Goal: Information Seeking & Learning: Learn about a topic

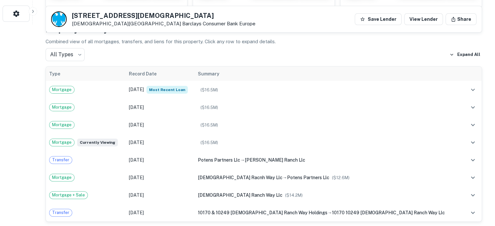
scroll to position [203, 0]
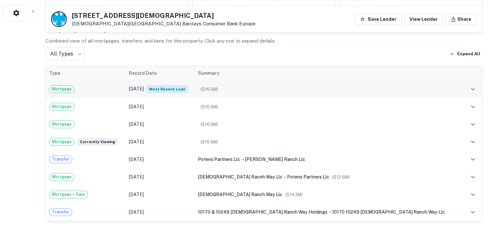
click at [75, 90] on div "Mortgage" at bounding box center [85, 89] width 73 height 8
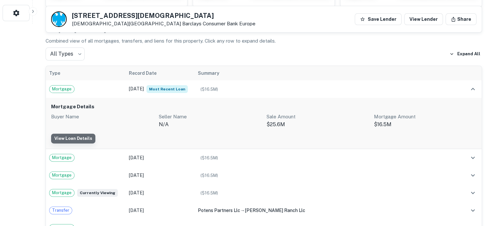
click at [91, 140] on link "View Loan Details" at bounding box center [73, 139] width 44 height 10
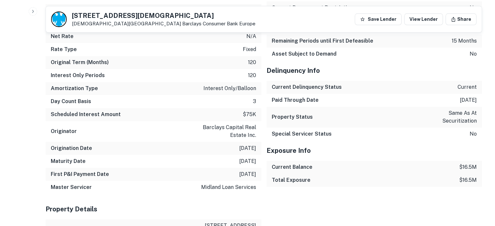
scroll to position [734, 0]
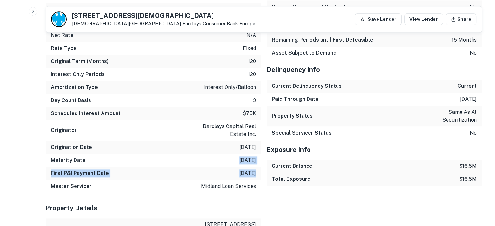
drag, startPoint x: 231, startPoint y: 157, endPoint x: 249, endPoint y: 165, distance: 19.5
click at [249, 165] on div "Mortgage Details Property Name [DEMOGRAPHIC_DATA] ranch corporate center Origin…" at bounding box center [154, 67] width 216 height 252
click at [192, 180] on div "Master Servicer midland loan services" at bounding box center [154, 186] width 216 height 13
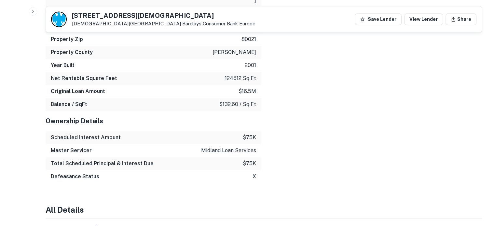
scroll to position [971, 0]
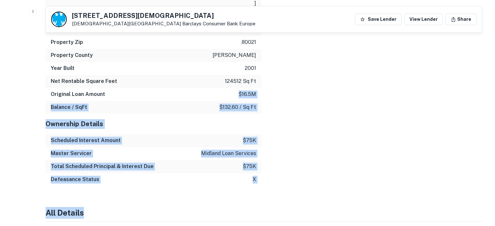
drag, startPoint x: 274, startPoint y: 185, endPoint x: 172, endPoint y: 67, distance: 155.7
click at [161, 114] on div "Ownership Details" at bounding box center [154, 124] width 216 height 20
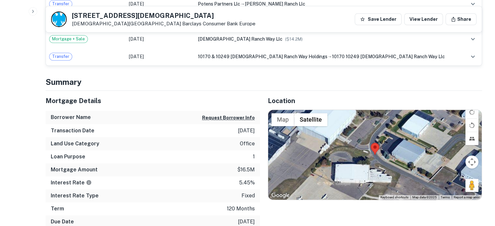
scroll to position [343, 0]
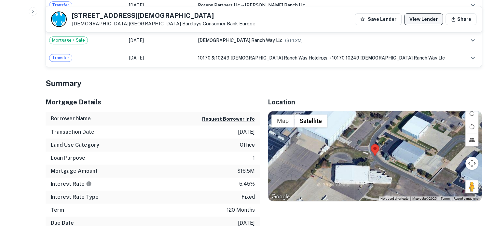
click at [416, 20] on link "View Lender" at bounding box center [423, 19] width 39 height 12
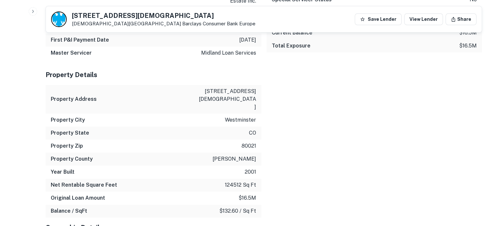
scroll to position [867, 0]
